Goal: Information Seeking & Learning: Learn about a topic

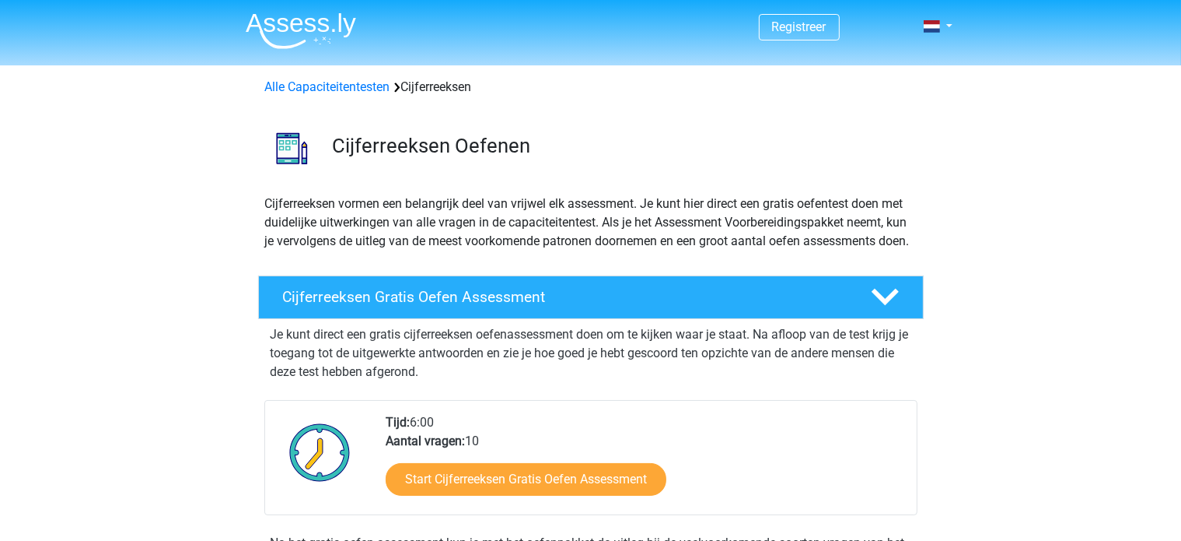
click at [606, 61] on header "Registreer Nederlands English" at bounding box center [590, 32] width 1181 height 65
click at [363, 250] on p "Cijferreeksen vormen een belangrijk deel van vrijwel elk assessment. Je kunt hi…" at bounding box center [591, 222] width 652 height 56
click at [462, 184] on div "Cijferreeksen Oefenen" at bounding box center [591, 145] width 739 height 85
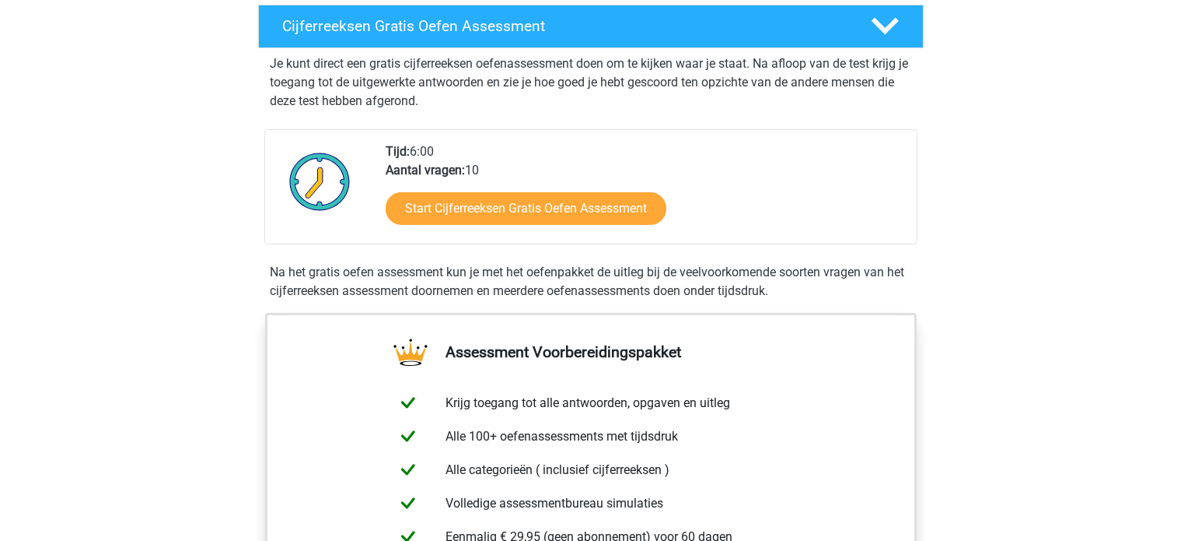
scroll to position [240, 0]
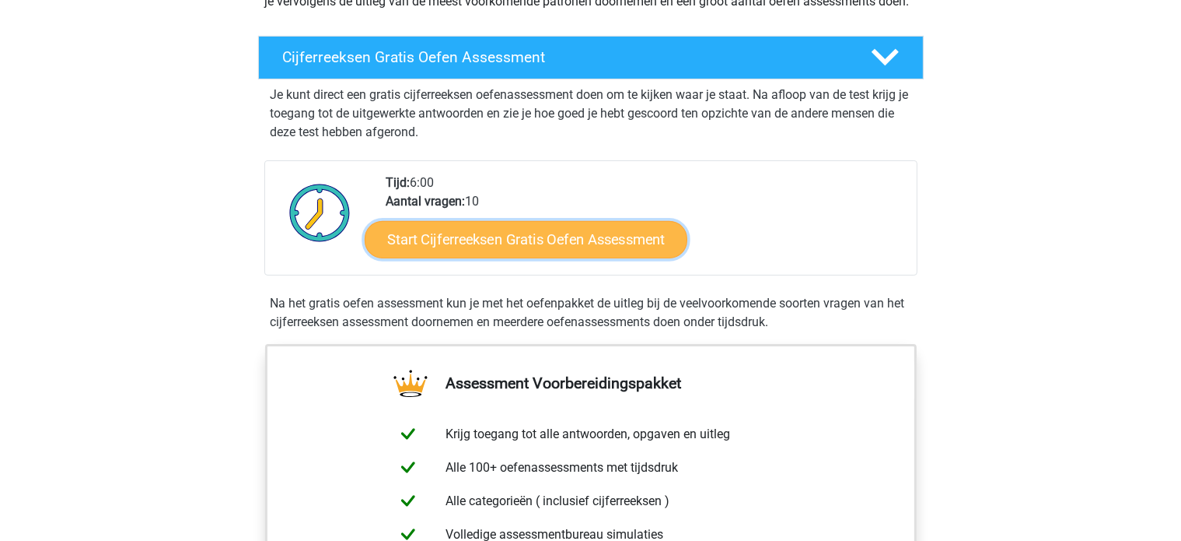
click at [524, 257] on link "Start Cijferreeksen Gratis Oefen Assessment" at bounding box center [526, 238] width 323 height 37
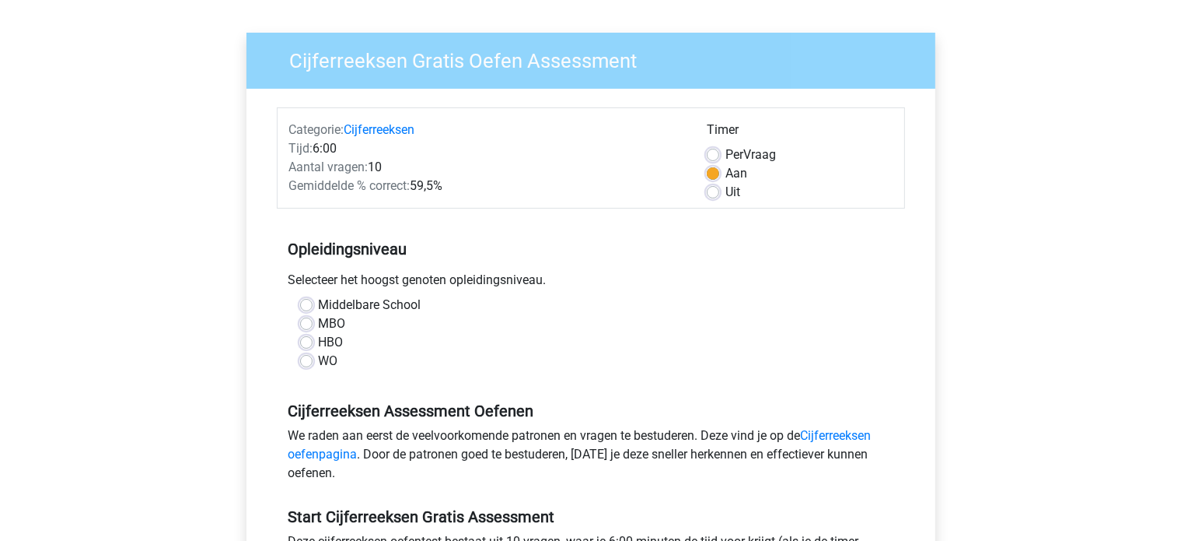
scroll to position [99, 0]
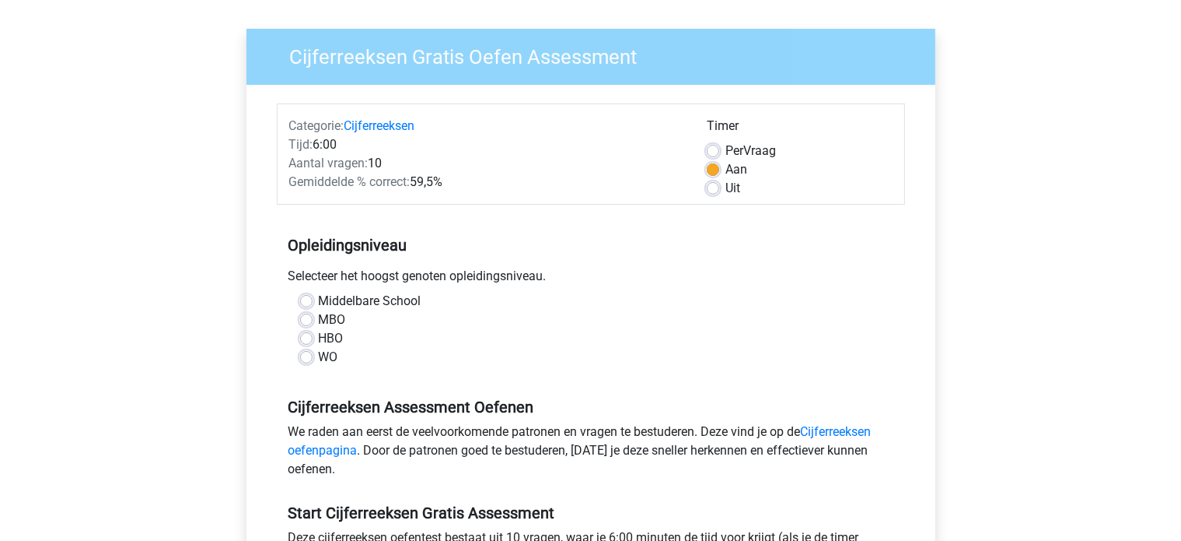
click at [320, 296] on label "Middelbare School" at bounding box center [370, 301] width 103 height 19
click at [313, 296] on input "Middelbare School" at bounding box center [306, 300] width 12 height 16
radio input "true"
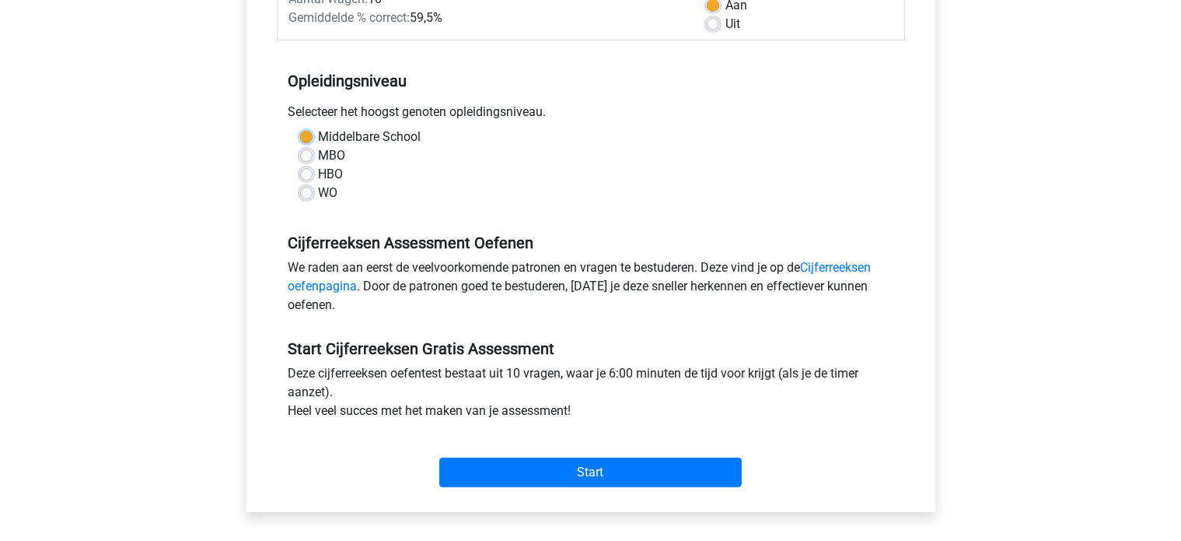
scroll to position [364, 0]
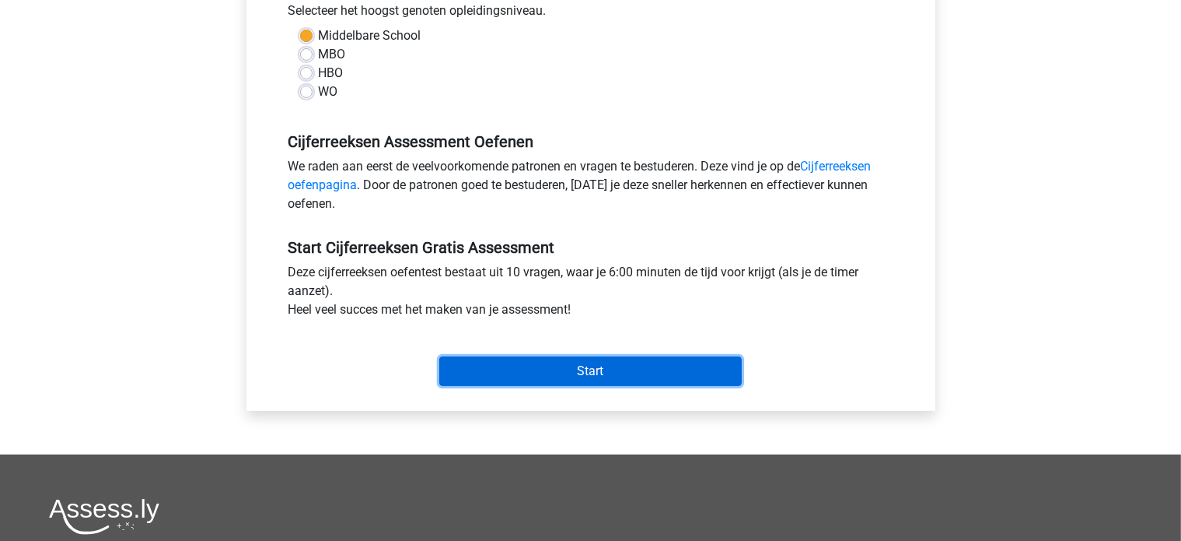
click at [684, 366] on input "Start" at bounding box center [590, 371] width 303 height 30
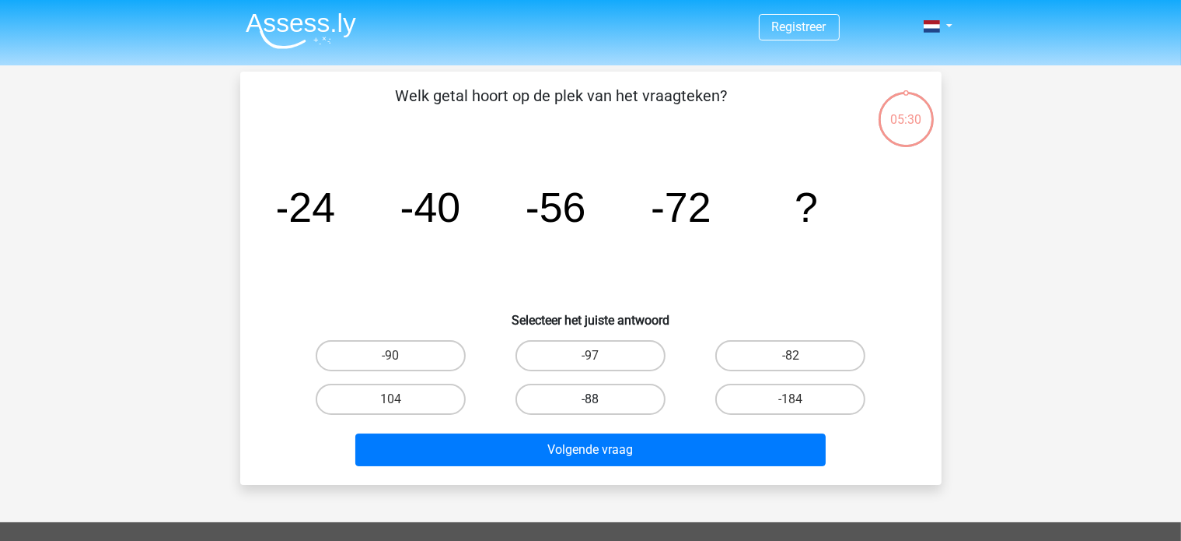
click at [628, 386] on label "-88" at bounding box center [591, 398] width 150 height 31
click at [600, 399] on input "-88" at bounding box center [595, 404] width 10 height 10
radio input "true"
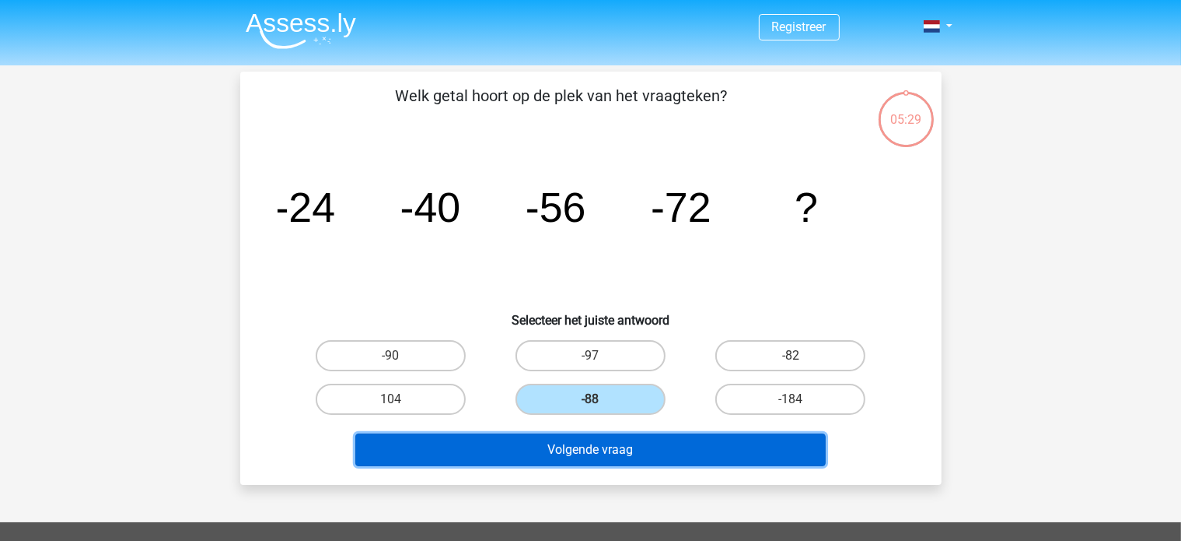
click at [624, 455] on button "Volgende vraag" at bounding box center [590, 449] width 471 height 33
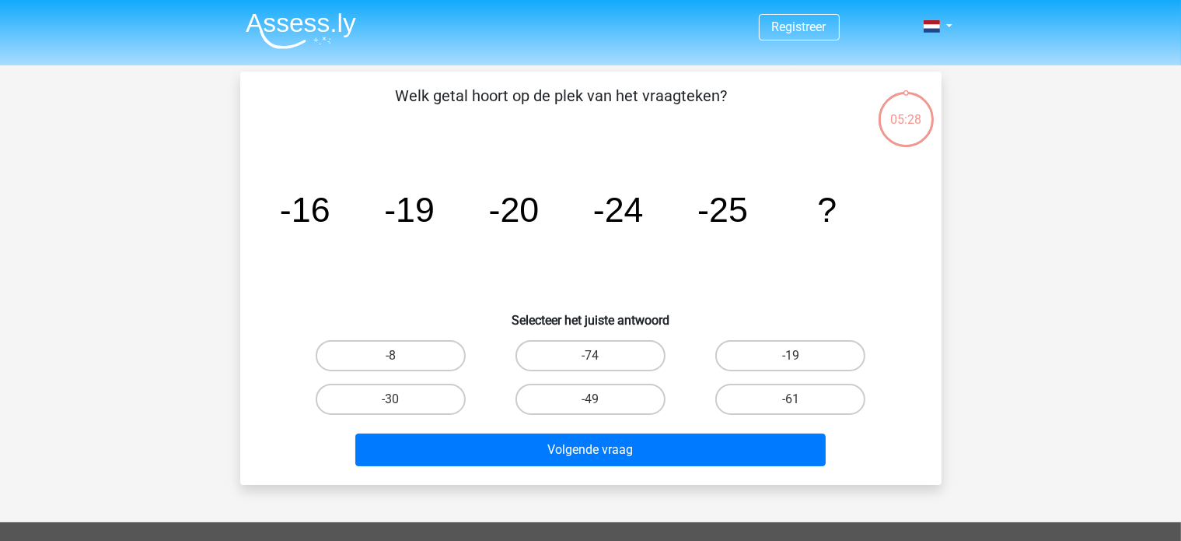
scroll to position [72, 0]
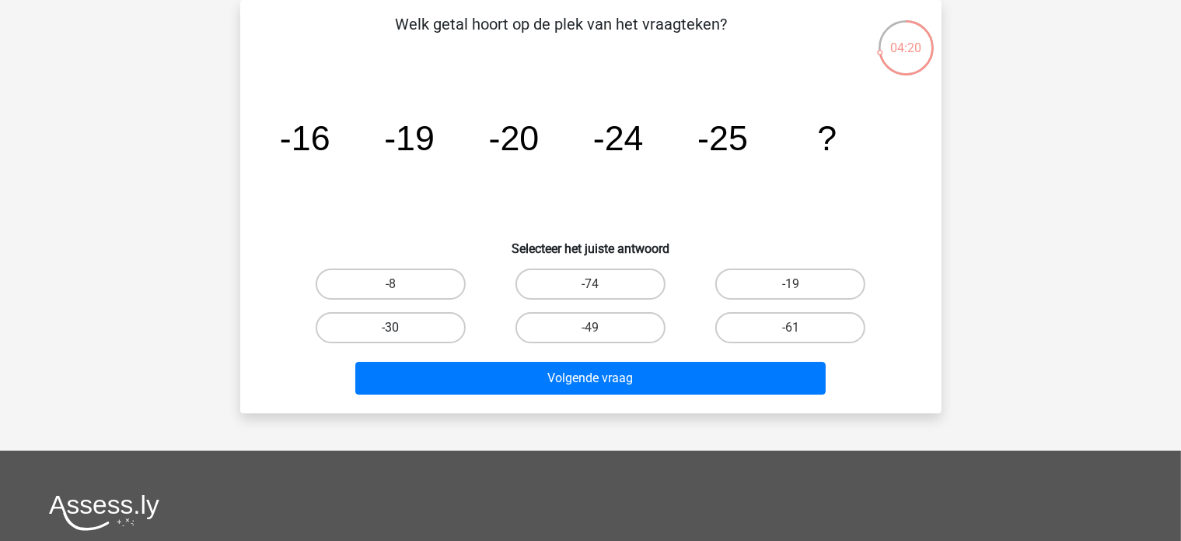
click at [460, 329] on label "-30" at bounding box center [391, 327] width 150 height 31
click at [401, 329] on input "-30" at bounding box center [395, 332] width 10 height 10
radio input "true"
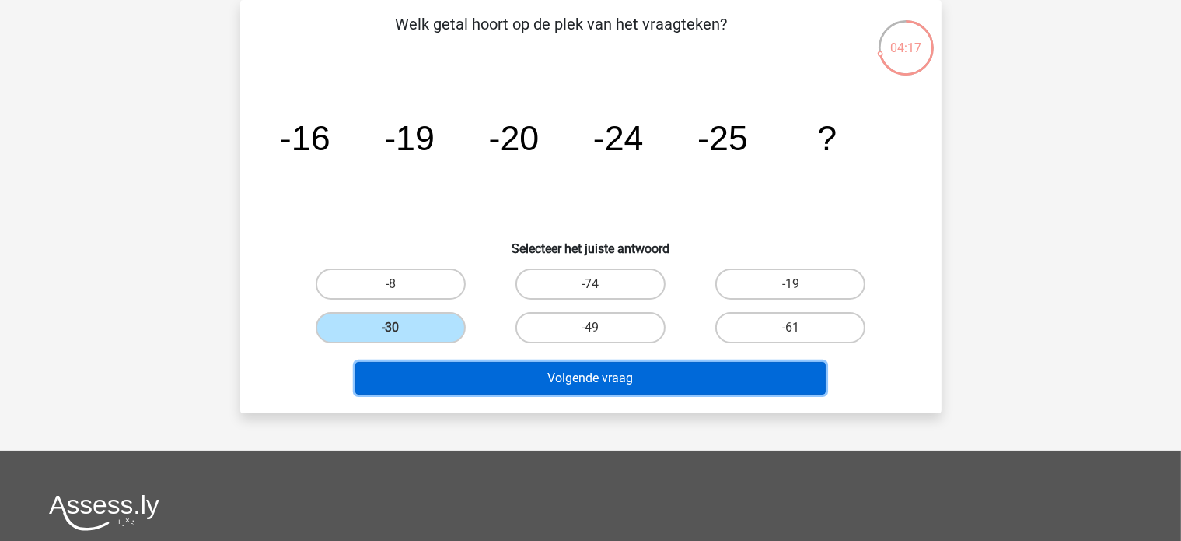
click at [504, 382] on button "Volgende vraag" at bounding box center [590, 378] width 471 height 33
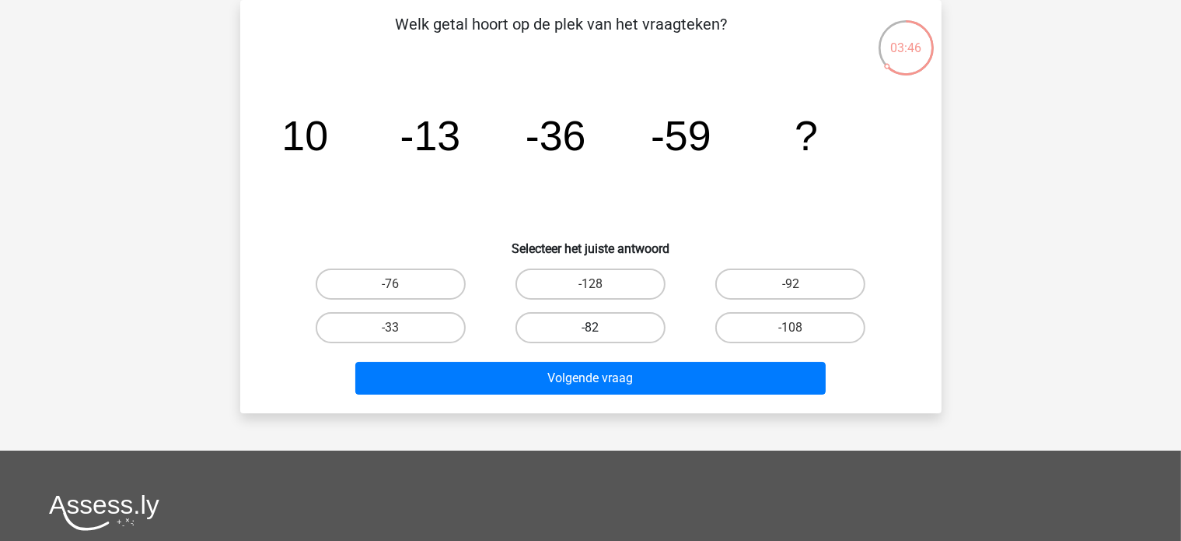
click at [649, 323] on label "-82" at bounding box center [591, 327] width 150 height 31
click at [600, 327] on input "-82" at bounding box center [595, 332] width 10 height 10
radio input "true"
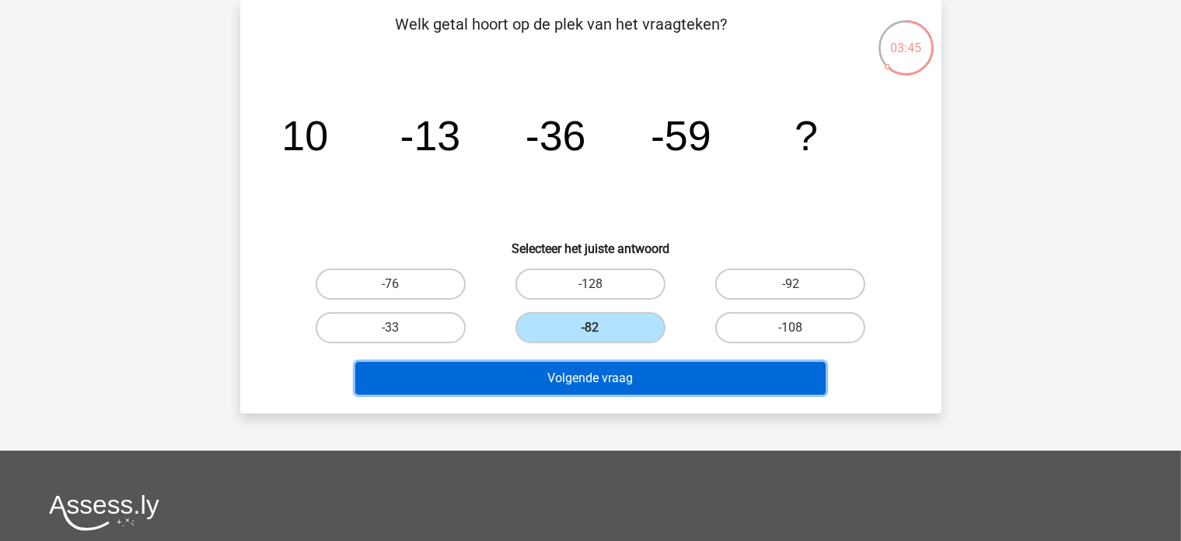
click at [644, 369] on button "Volgende vraag" at bounding box center [590, 378] width 471 height 33
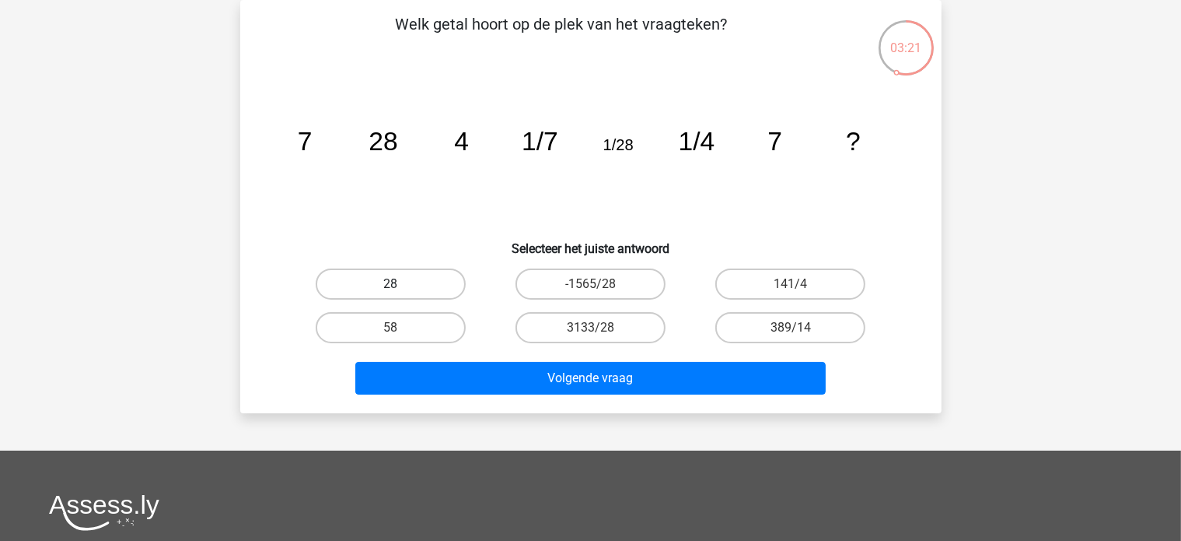
click at [439, 285] on label "28" at bounding box center [391, 283] width 150 height 31
click at [401, 285] on input "28" at bounding box center [395, 289] width 10 height 10
radio input "true"
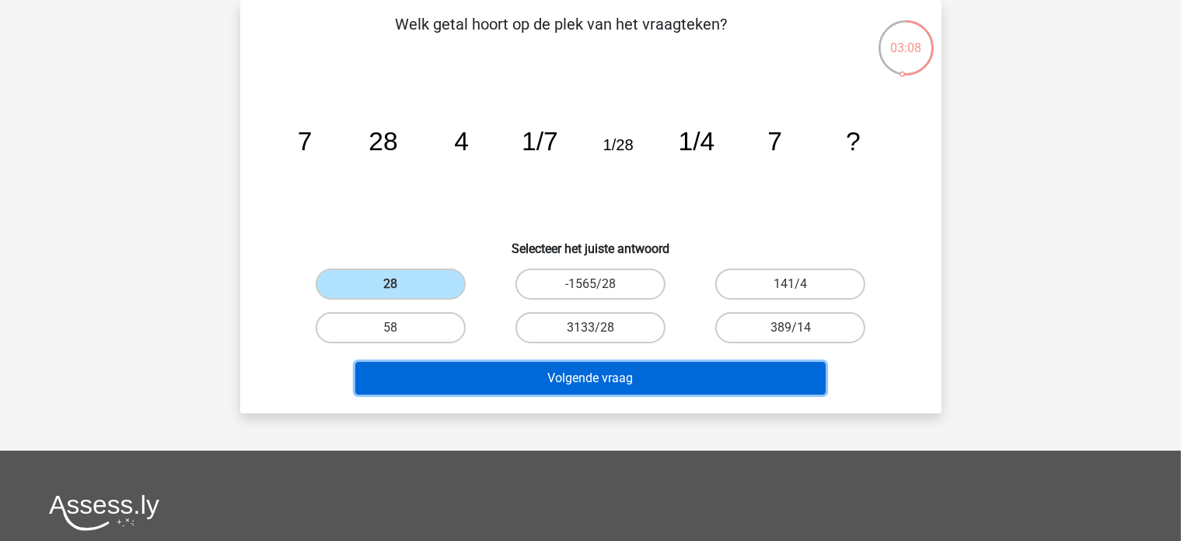
click at [488, 375] on button "Volgende vraag" at bounding box center [590, 378] width 471 height 33
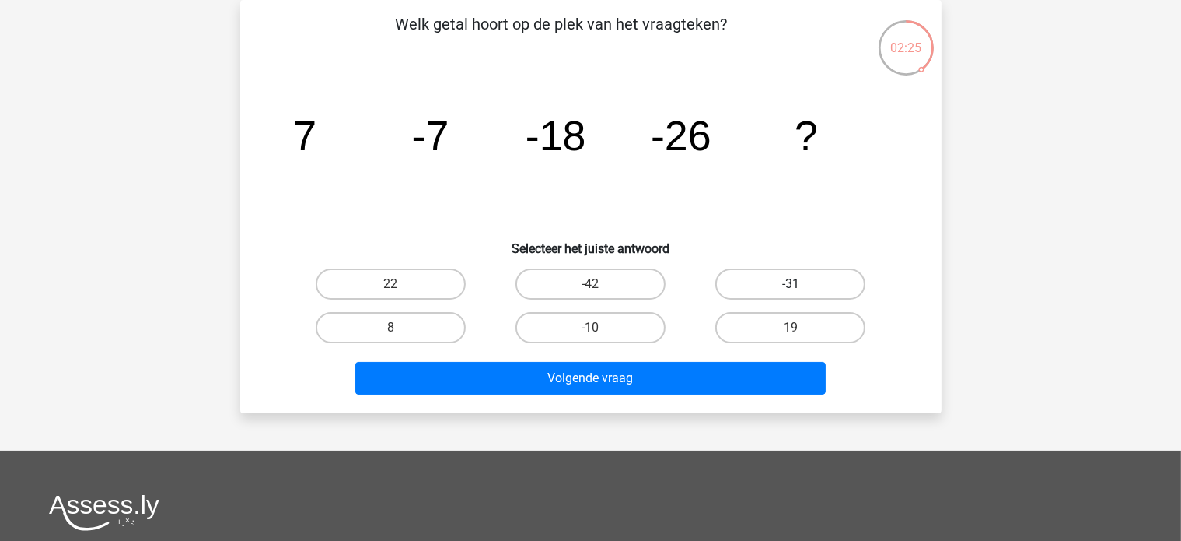
click at [749, 273] on label "-31" at bounding box center [791, 283] width 150 height 31
click at [791, 284] on input "-31" at bounding box center [796, 289] width 10 height 10
radio input "true"
click at [659, 359] on div "Volgende vraag" at bounding box center [591, 374] width 652 height 51
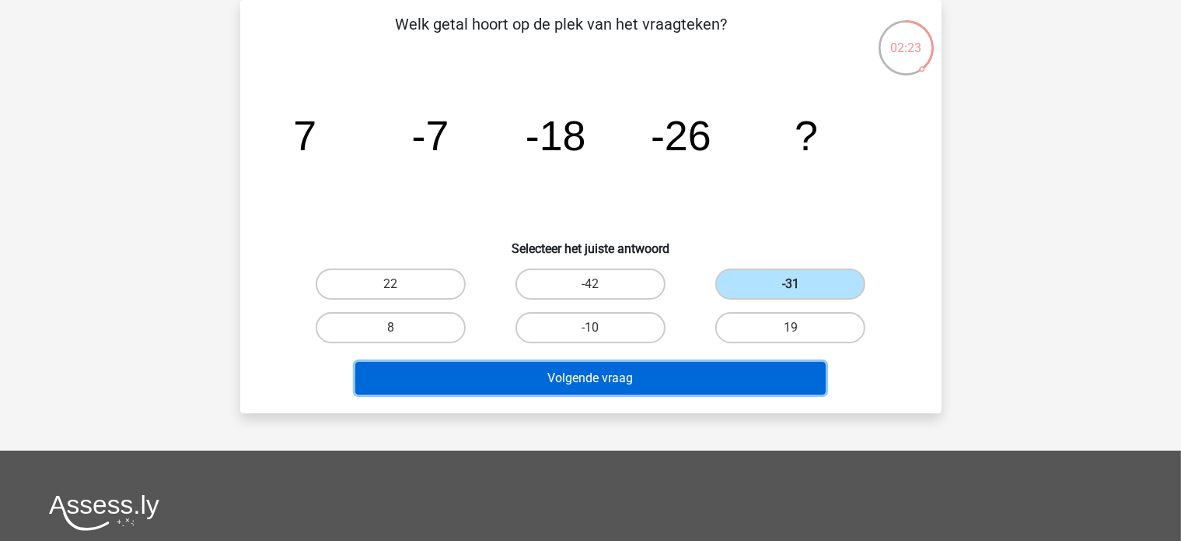
click at [659, 363] on button "Volgende vraag" at bounding box center [590, 378] width 471 height 33
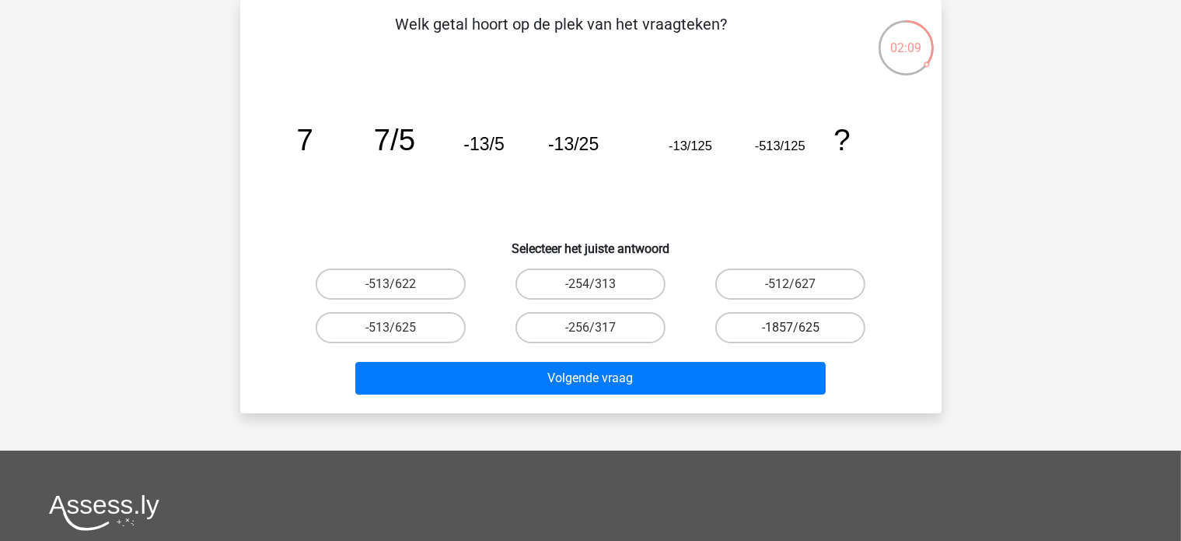
click at [770, 327] on label "-1857/625" at bounding box center [791, 327] width 150 height 31
click at [791, 327] on input "-1857/625" at bounding box center [796, 332] width 10 height 10
radio input "true"
click at [419, 333] on label "-513/625" at bounding box center [391, 327] width 150 height 31
click at [401, 333] on input "-513/625" at bounding box center [395, 332] width 10 height 10
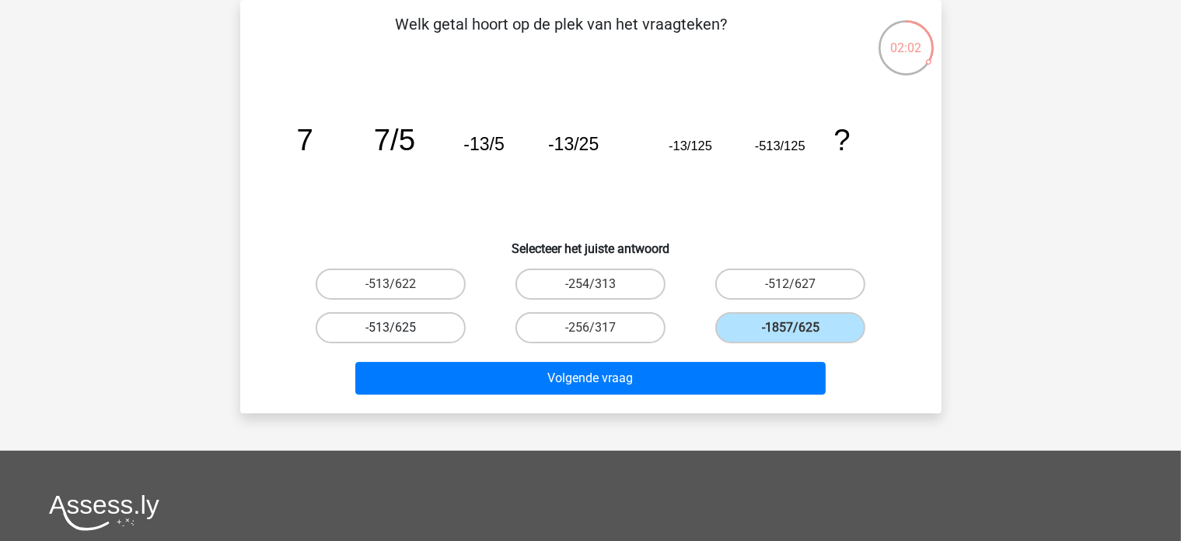
radio input "true"
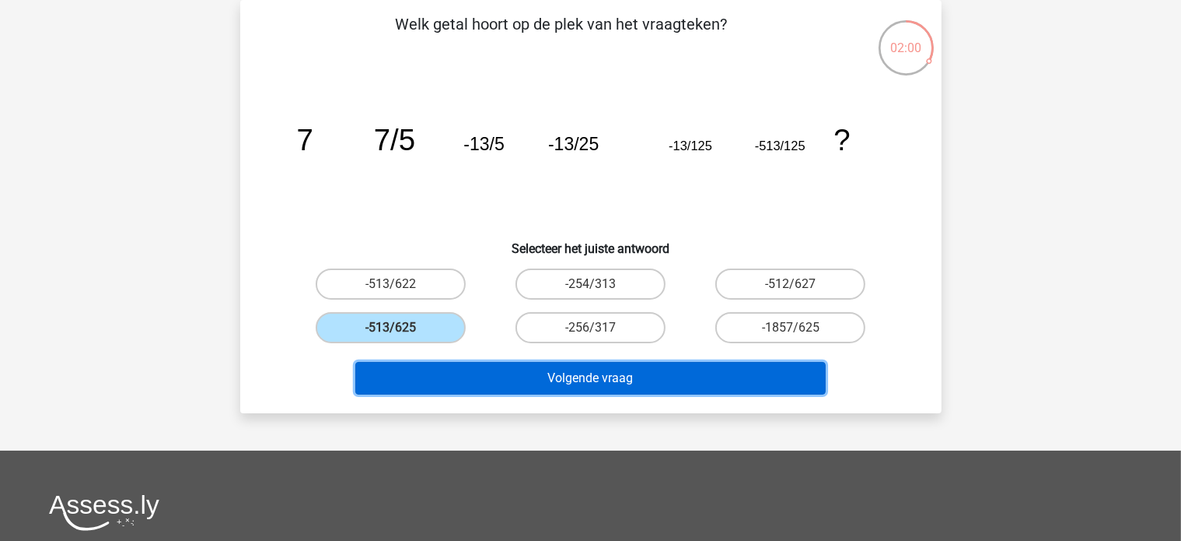
click at [522, 371] on button "Volgende vraag" at bounding box center [590, 378] width 471 height 33
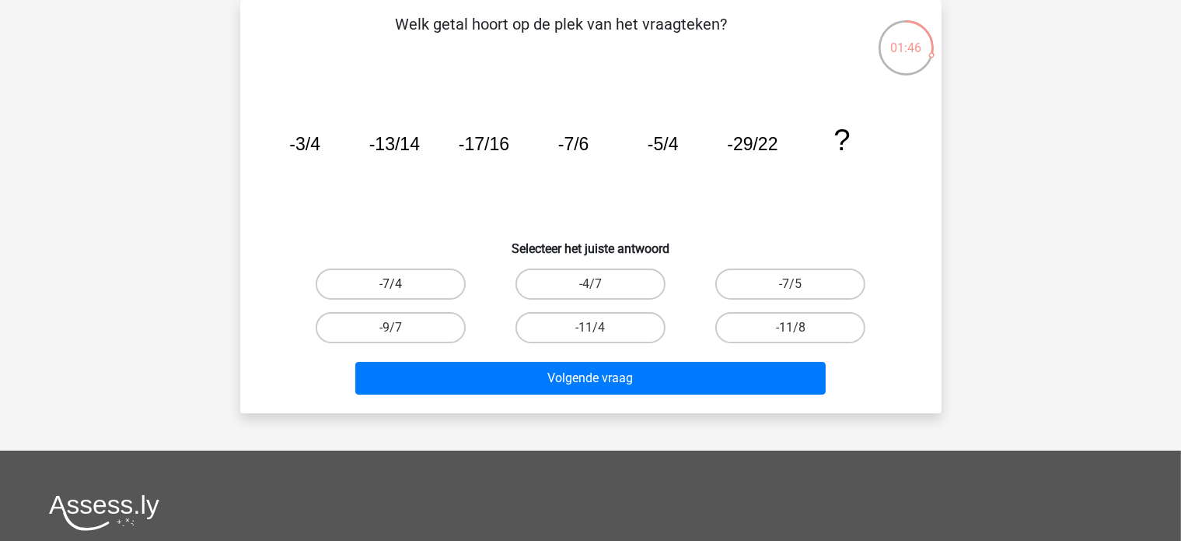
click at [436, 272] on label "-7/4" at bounding box center [391, 283] width 150 height 31
click at [401, 284] on input "-7/4" at bounding box center [395, 289] width 10 height 10
radio input "true"
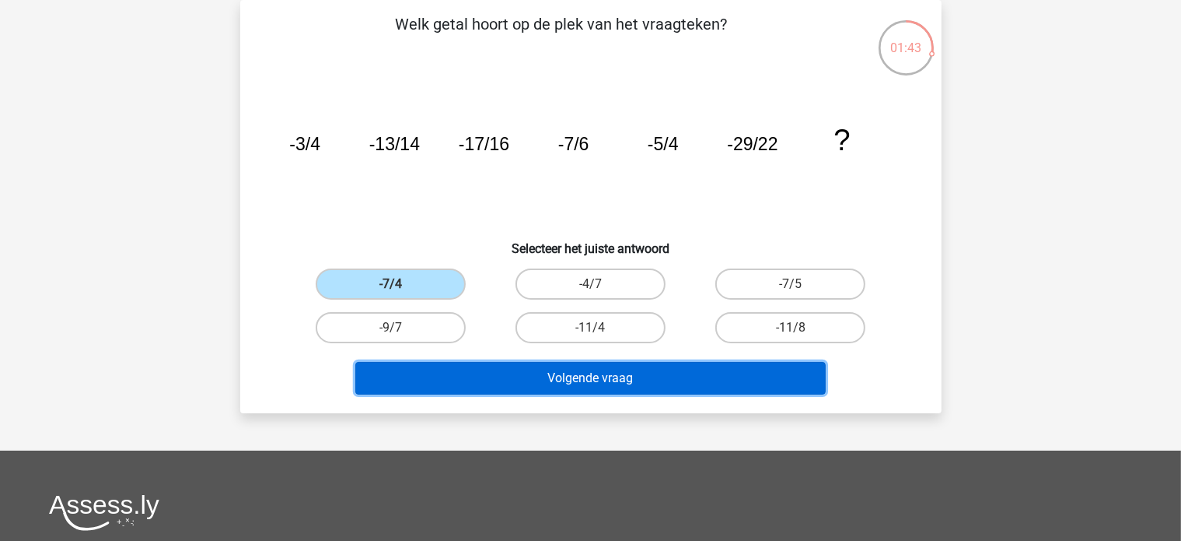
click at [459, 370] on button "Volgende vraag" at bounding box center [590, 378] width 471 height 33
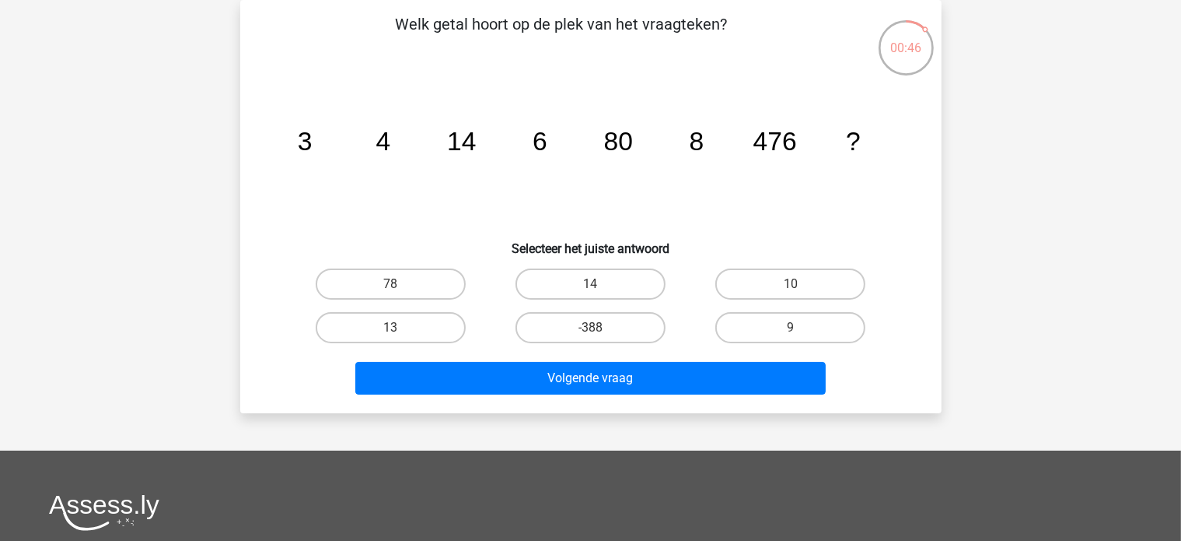
click at [794, 289] on input "10" at bounding box center [796, 289] width 10 height 10
radio input "true"
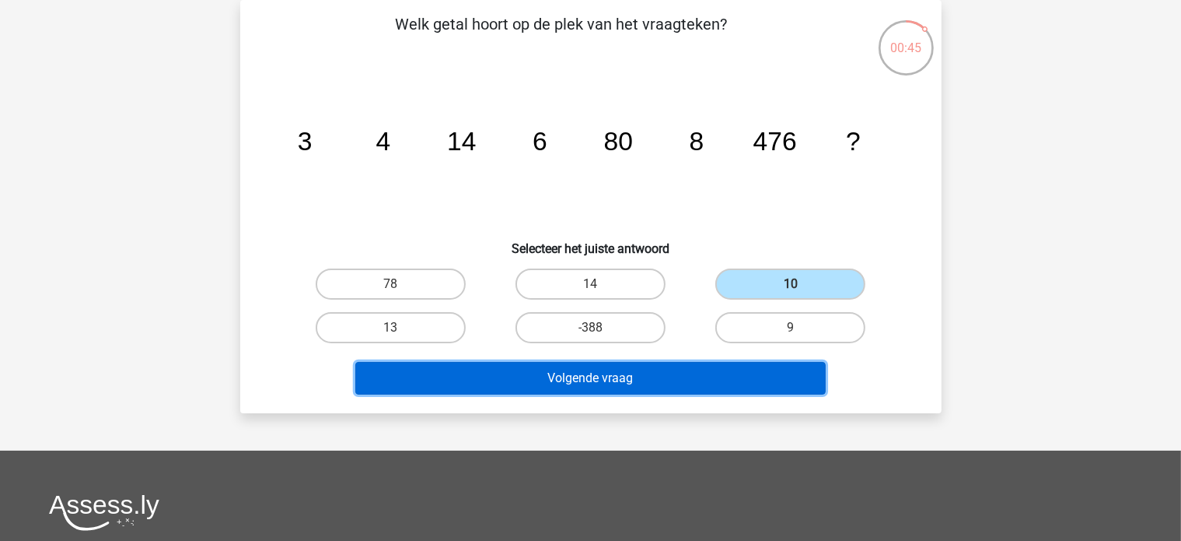
click at [730, 373] on button "Volgende vraag" at bounding box center [590, 378] width 471 height 33
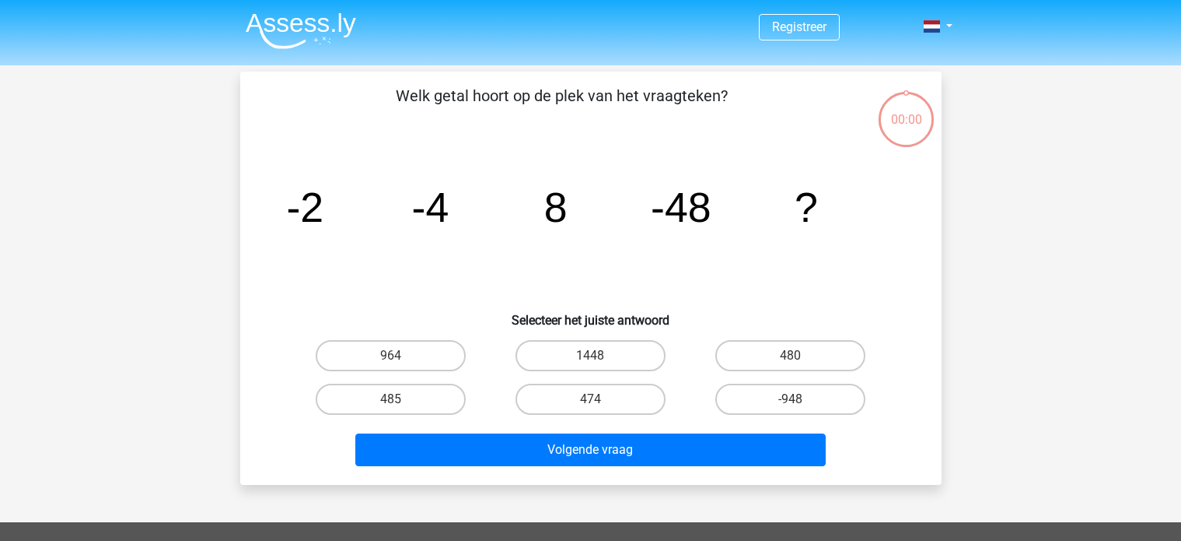
scroll to position [72, 0]
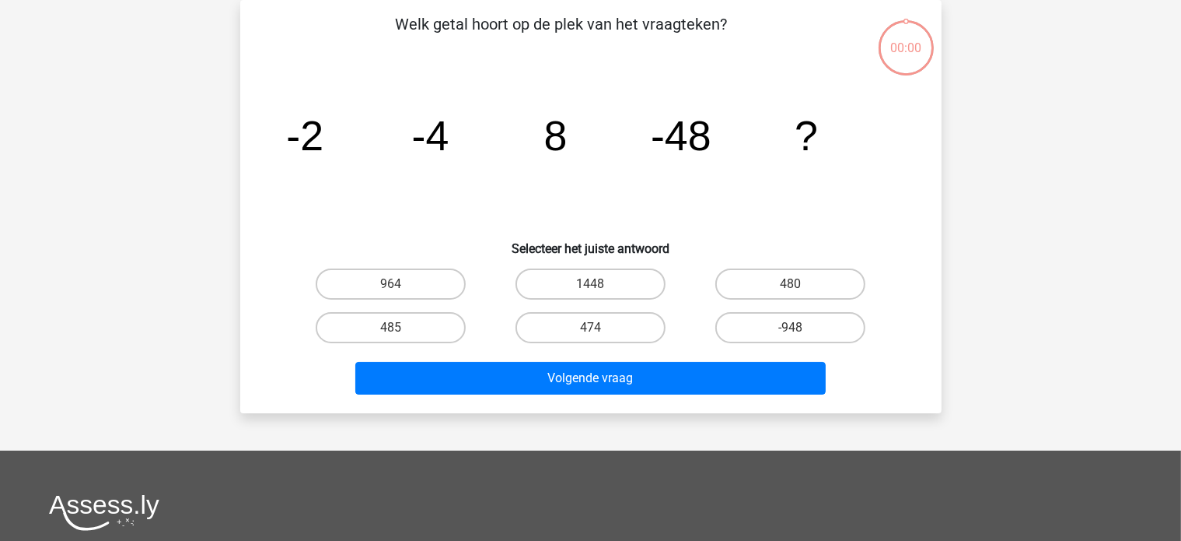
click at [744, 285] on label "480" at bounding box center [791, 283] width 150 height 31
click at [791, 285] on input "480" at bounding box center [796, 289] width 10 height 10
radio input "true"
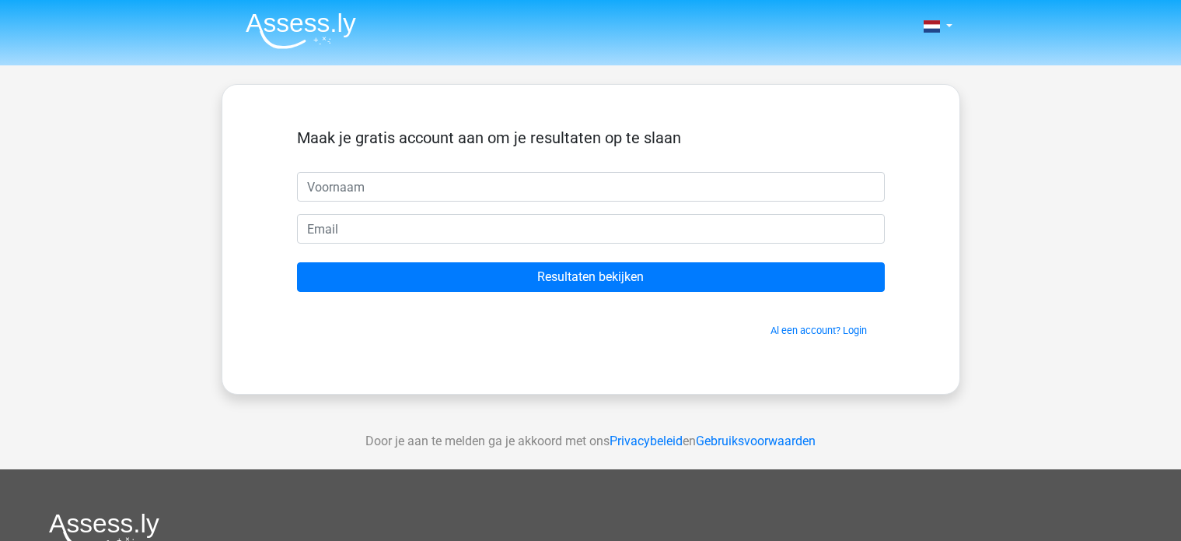
click at [715, 380] on div "Maak je gratis account aan om je resultaten op te slaan Resultaten bekijken Al …" at bounding box center [591, 239] width 739 height 310
